Goal: Find specific page/section: Find specific page/section

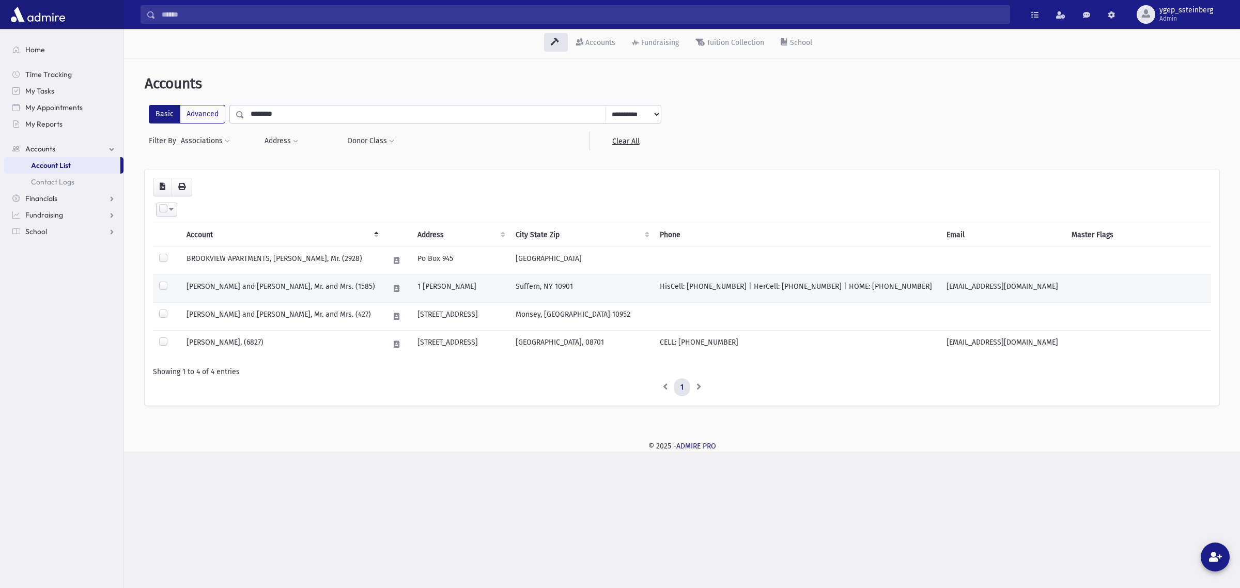
click at [334, 288] on td "[PERSON_NAME] and [PERSON_NAME], Mr. and Mrs. (1585)" at bounding box center [281, 288] width 203 height 28
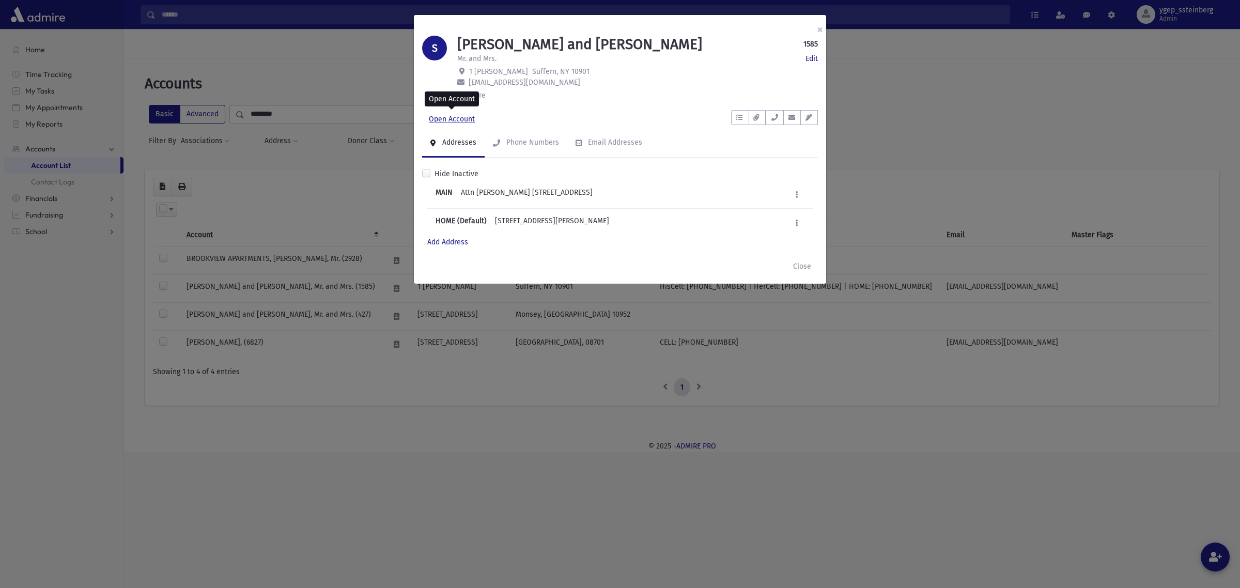
click at [465, 118] on link "Open Account" at bounding box center [451, 119] width 59 height 19
